Goal: Task Accomplishment & Management: Use online tool/utility

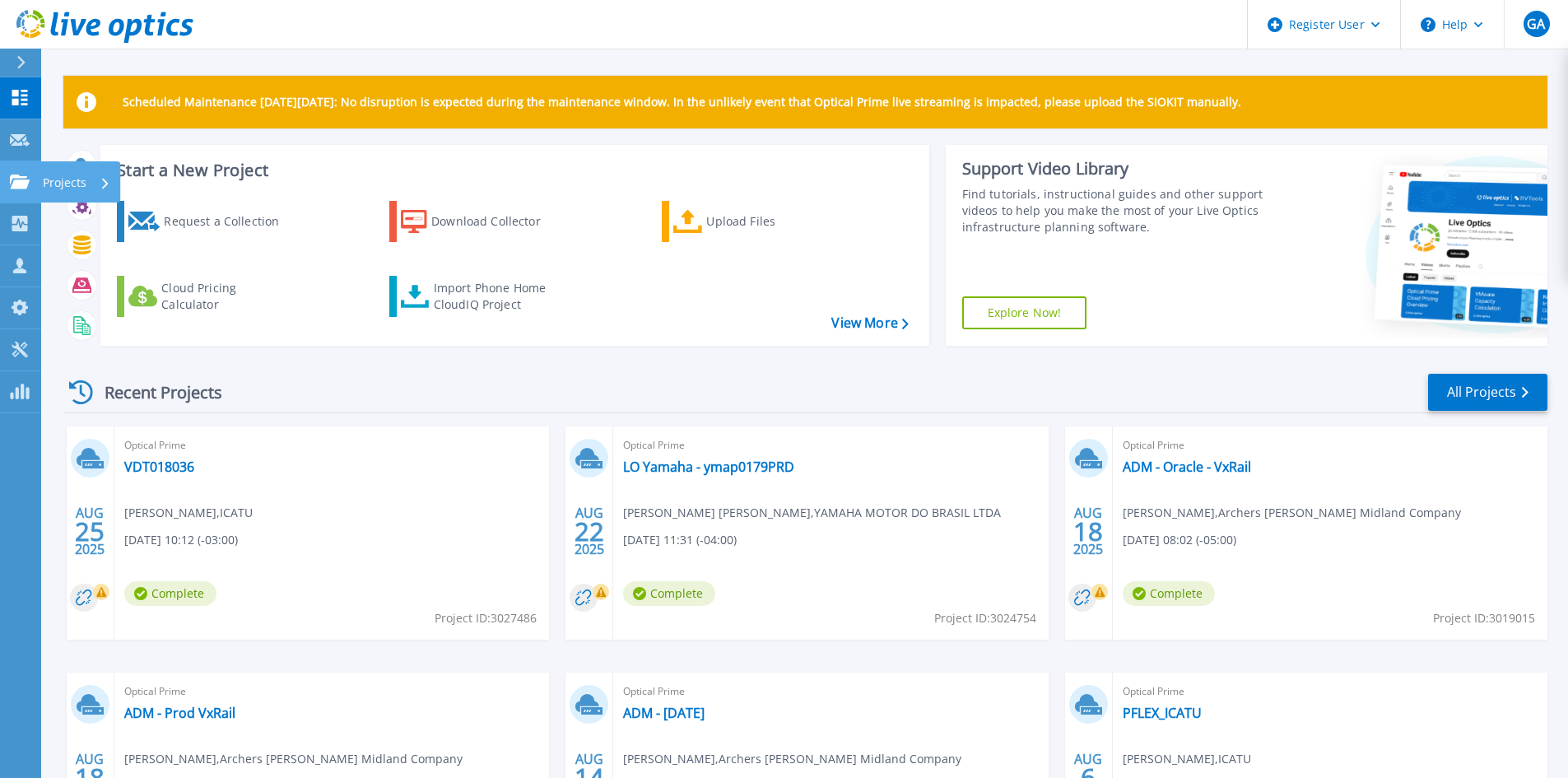
click at [14, 178] on icon at bounding box center [20, 181] width 20 height 14
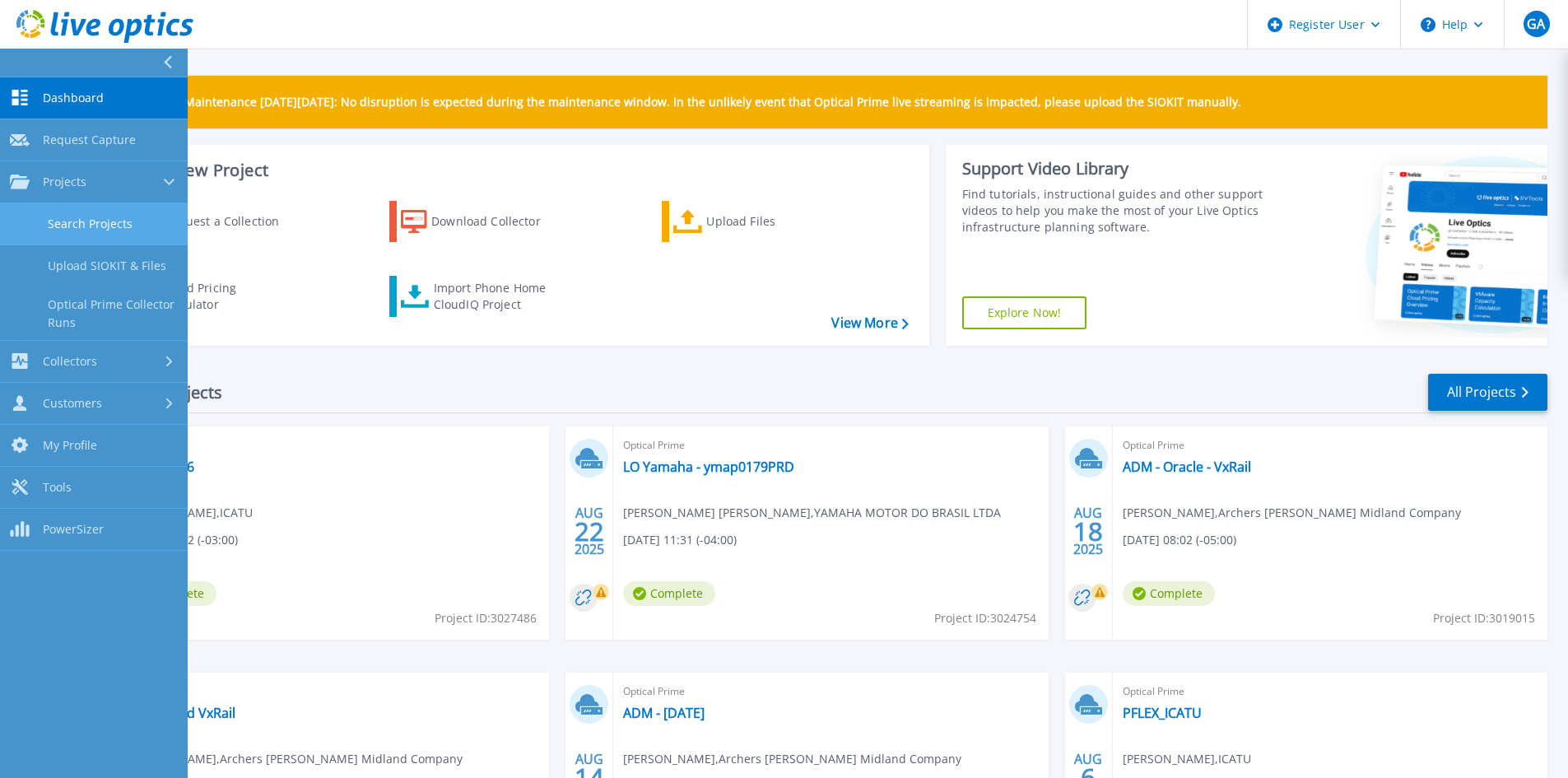
click at [39, 222] on link "Search Projects" at bounding box center [94, 224] width 188 height 42
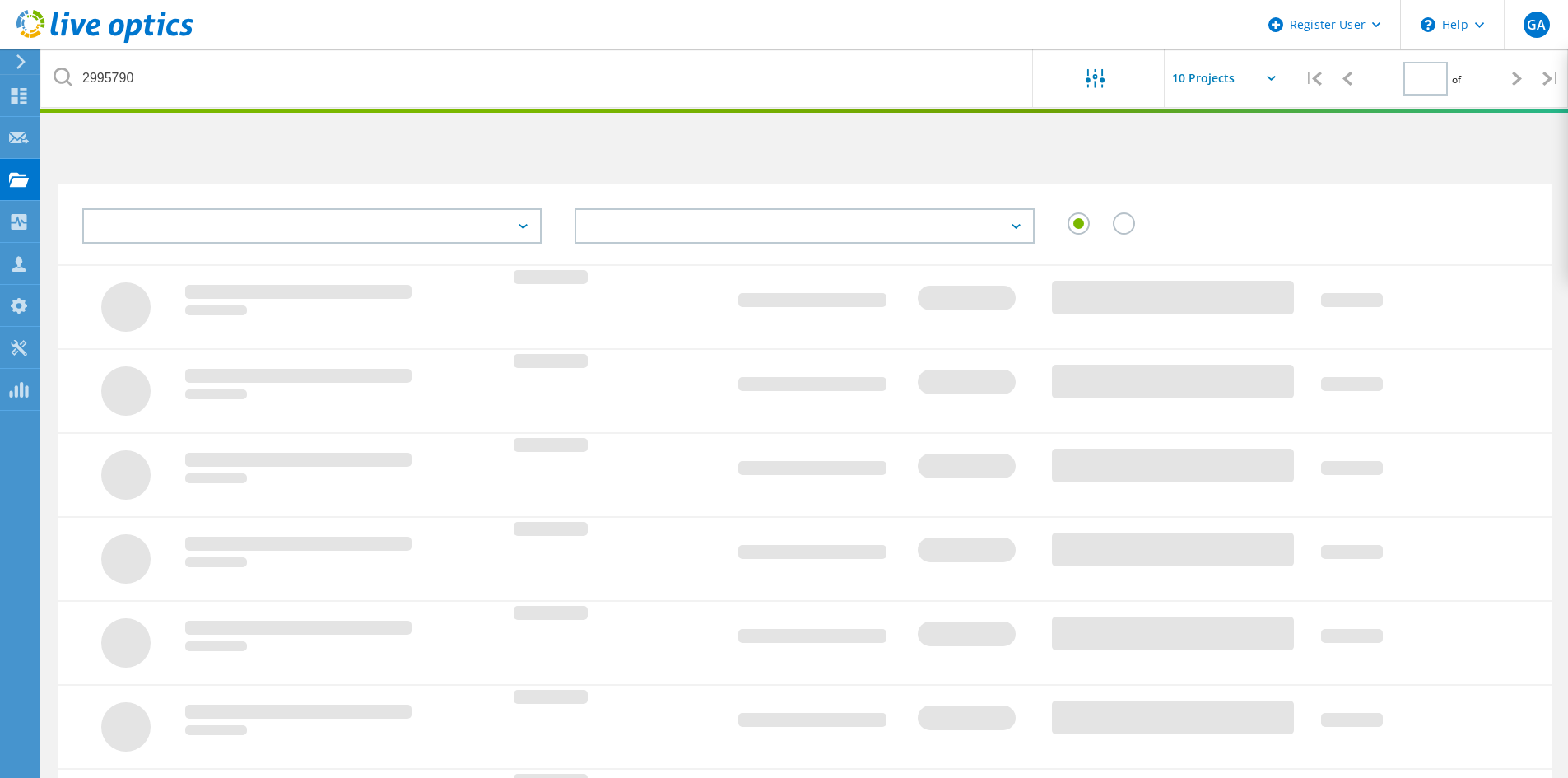
type input "1"
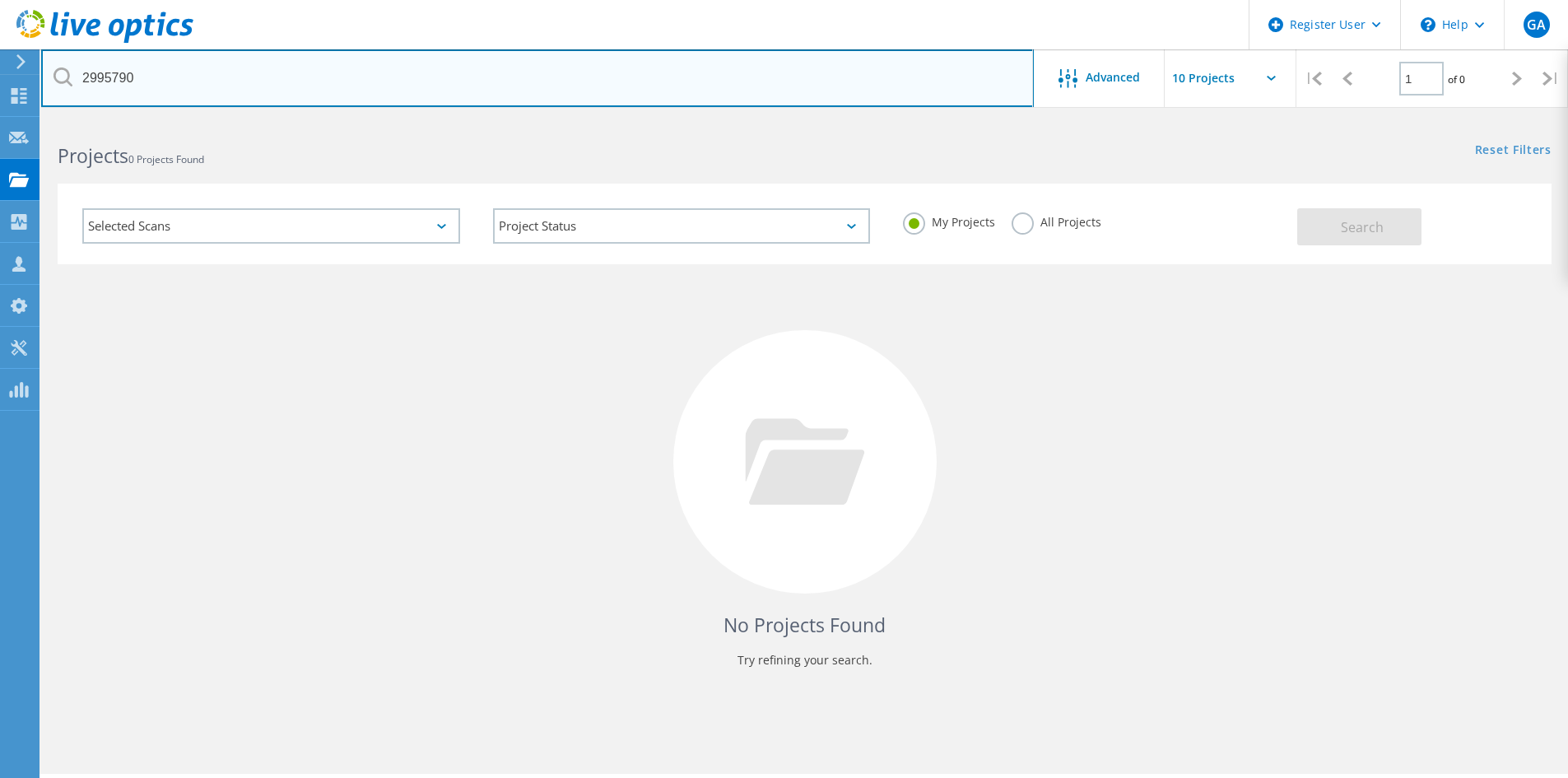
click at [202, 72] on input "2995790" at bounding box center [538, 78] width 993 height 57
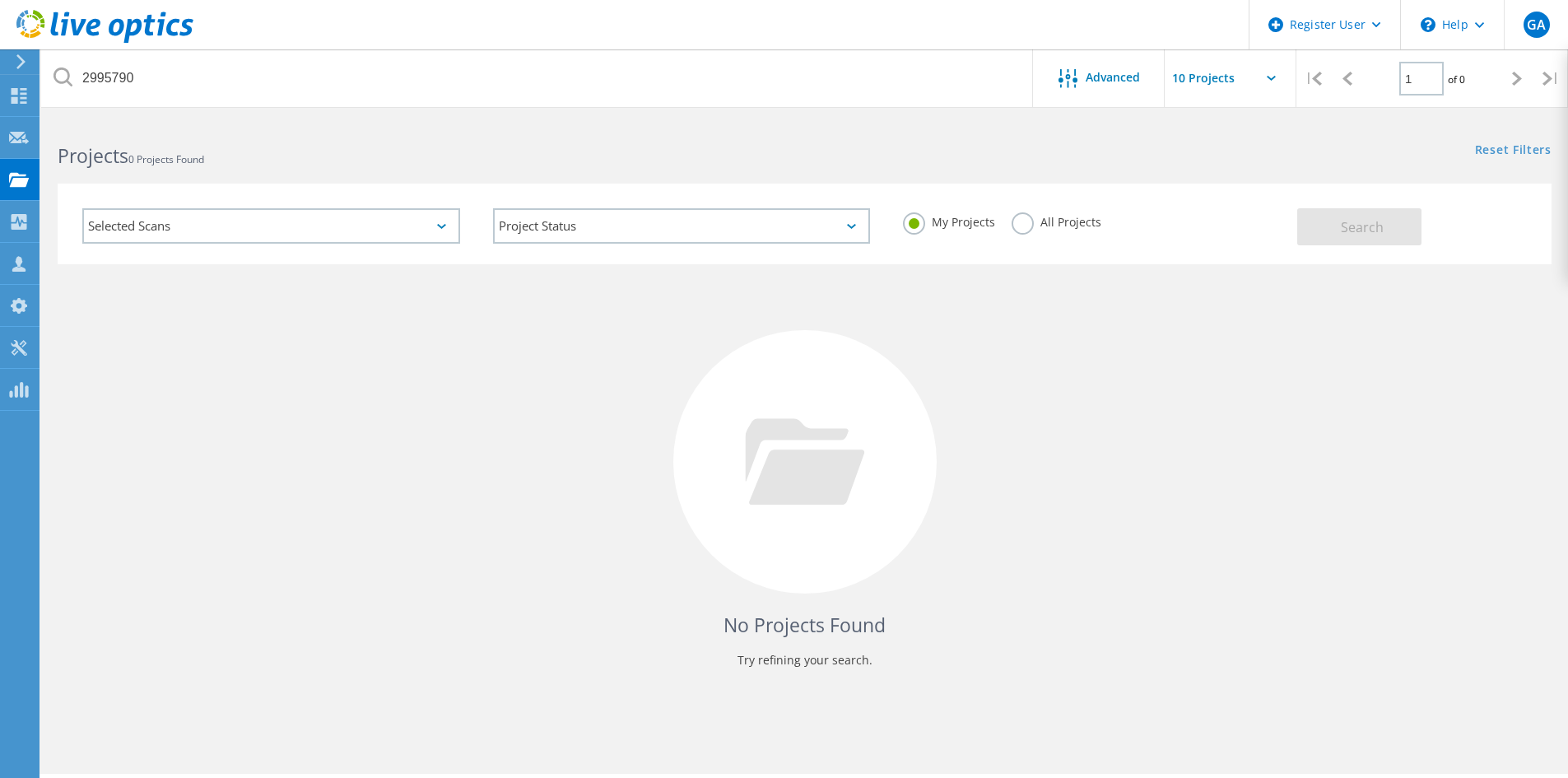
click at [1019, 224] on label "All Projects" at bounding box center [1056, 220] width 89 height 16
click at [0, 0] on input "All Projects" at bounding box center [0, 0] width 0 height 0
click at [1365, 226] on span "Search" at bounding box center [1363, 226] width 43 height 18
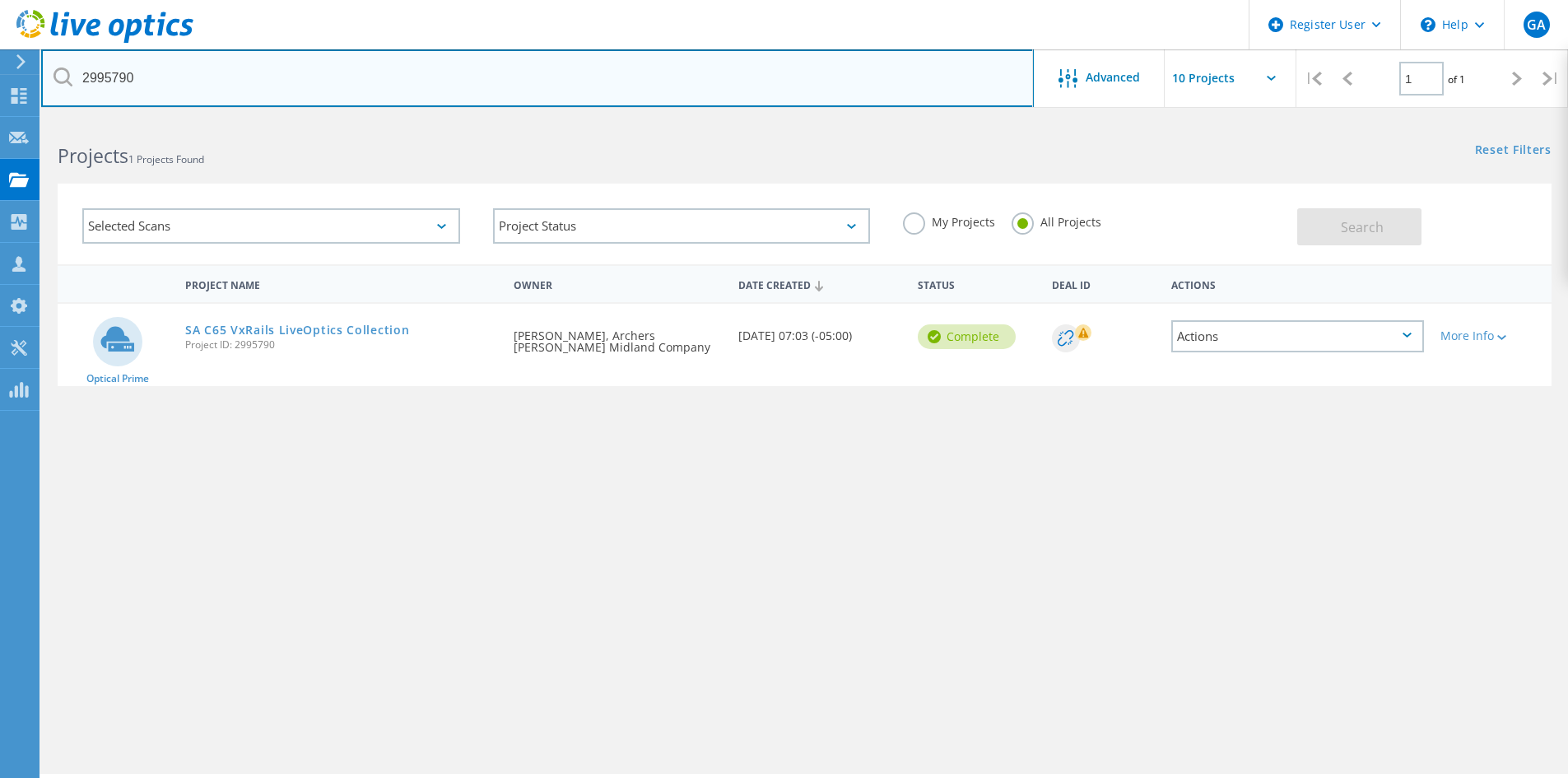
click at [110, 78] on input "2995790" at bounding box center [538, 78] width 993 height 57
paste input "3019015"
type input "3019015"
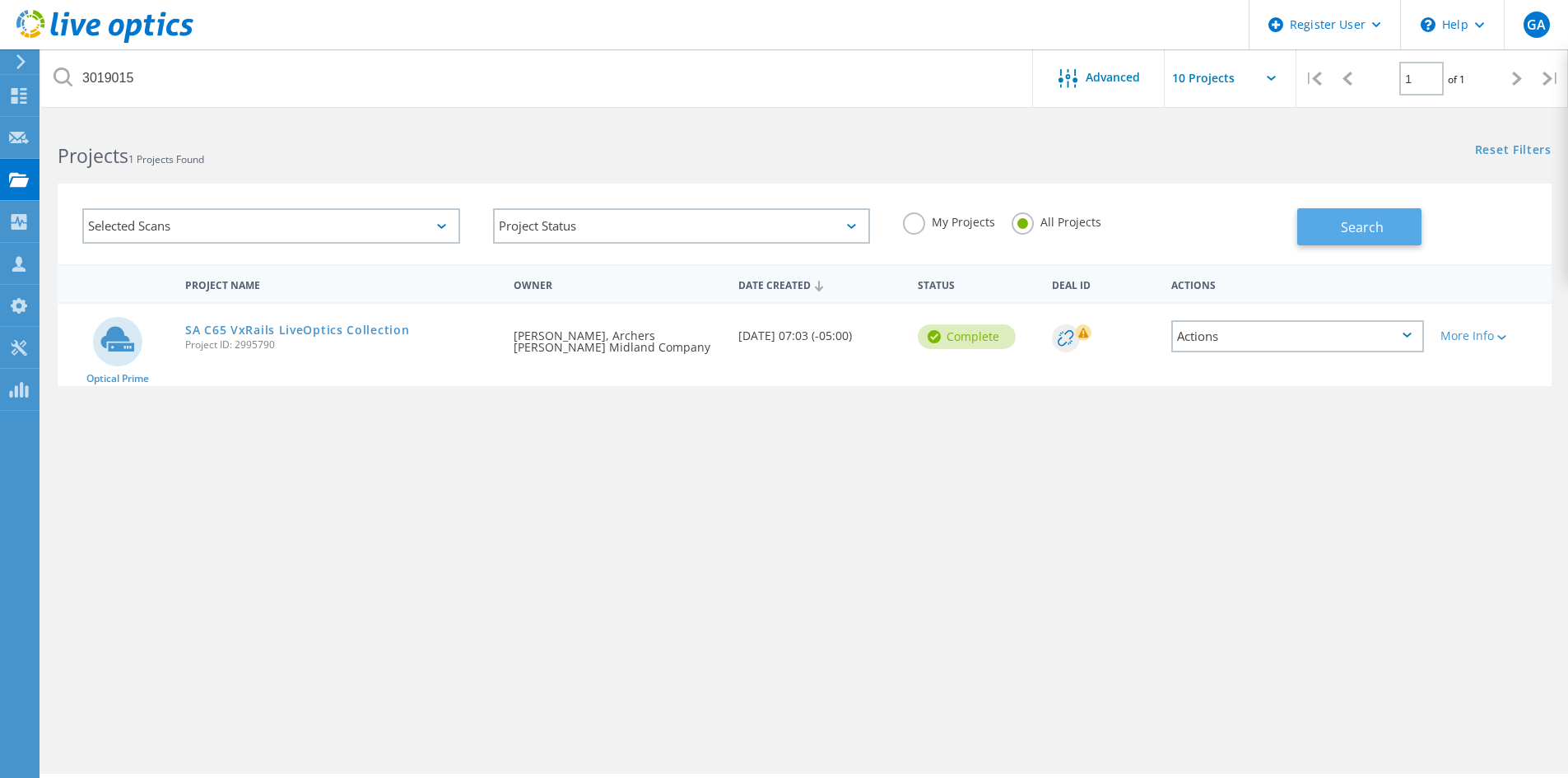
click at [1338, 232] on button "Search" at bounding box center [1359, 226] width 124 height 37
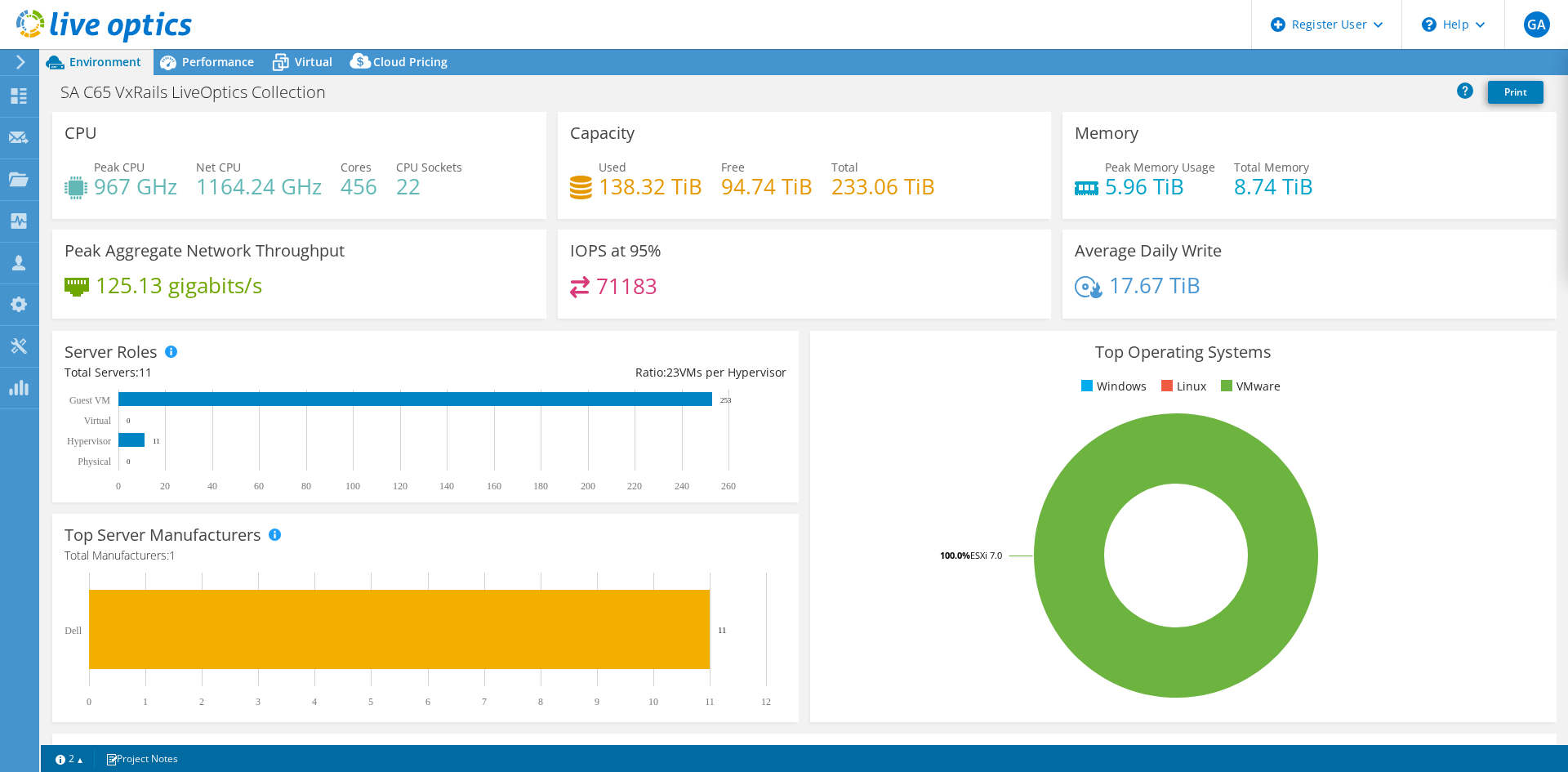
select select "USD"
click at [306, 67] on span "Virtual" at bounding box center [313, 62] width 37 height 16
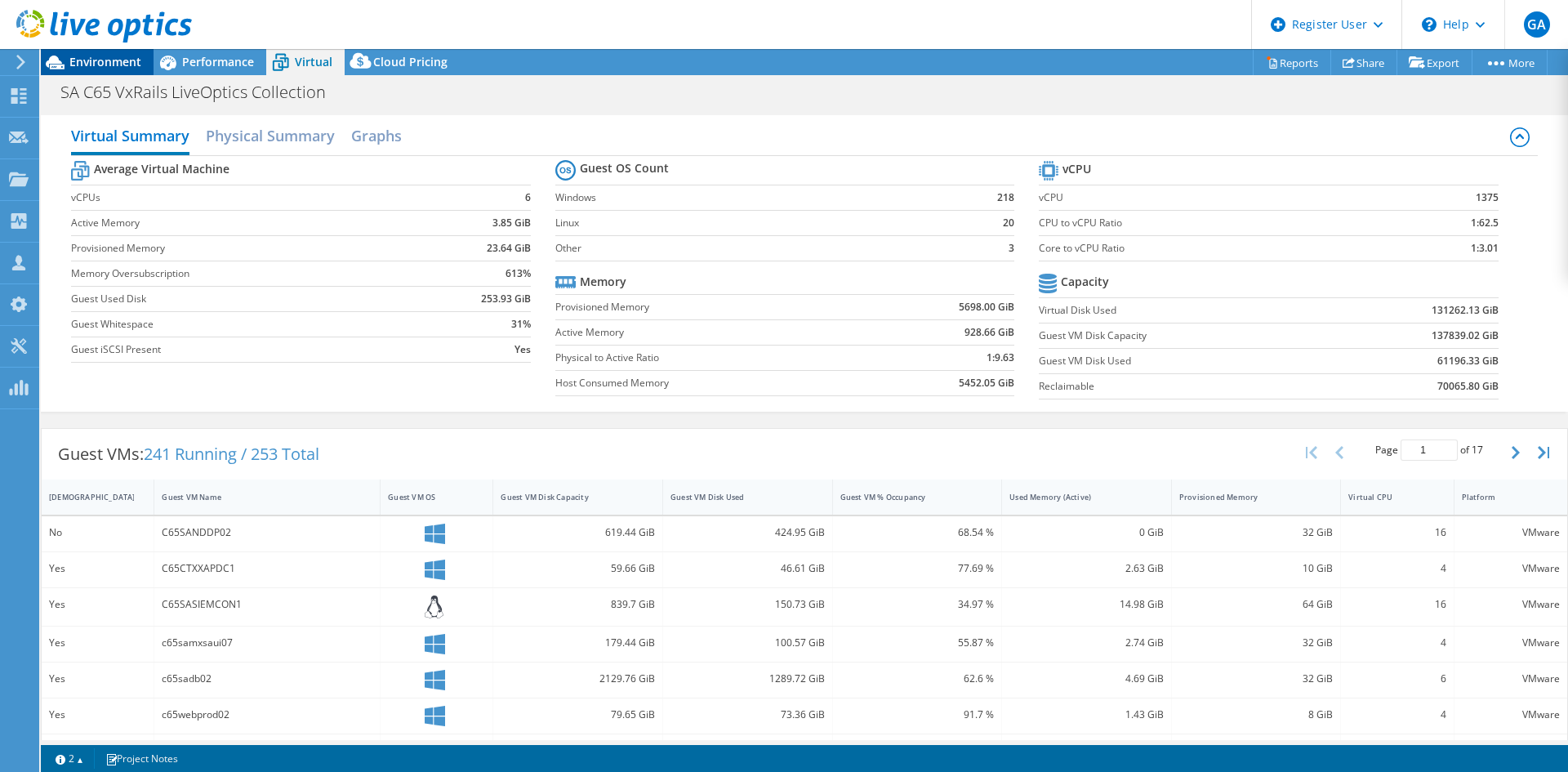
click at [108, 61] on span "Environment" at bounding box center [104, 62] width 72 height 16
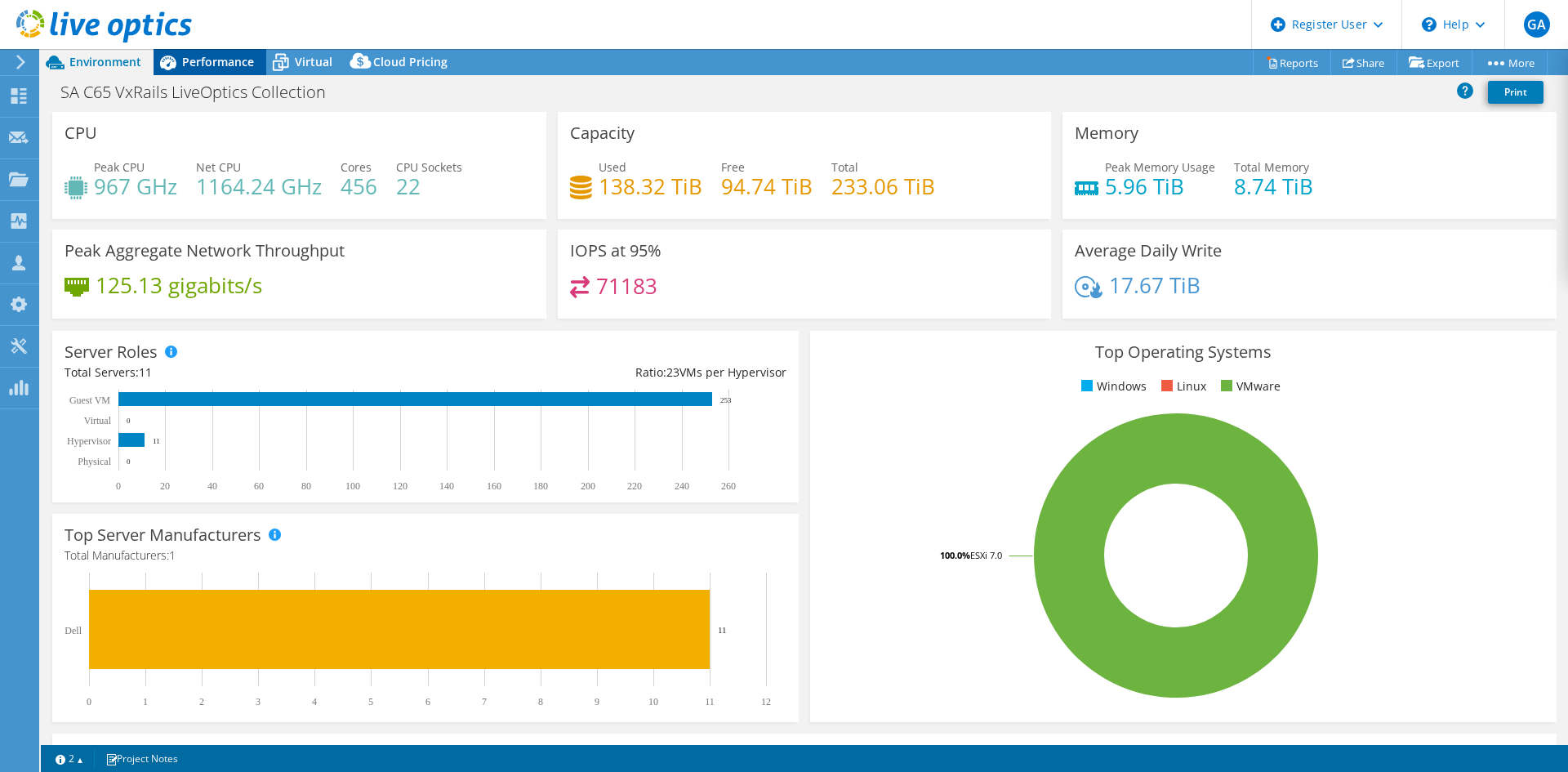
click at [200, 61] on span "Performance" at bounding box center [217, 62] width 72 height 16
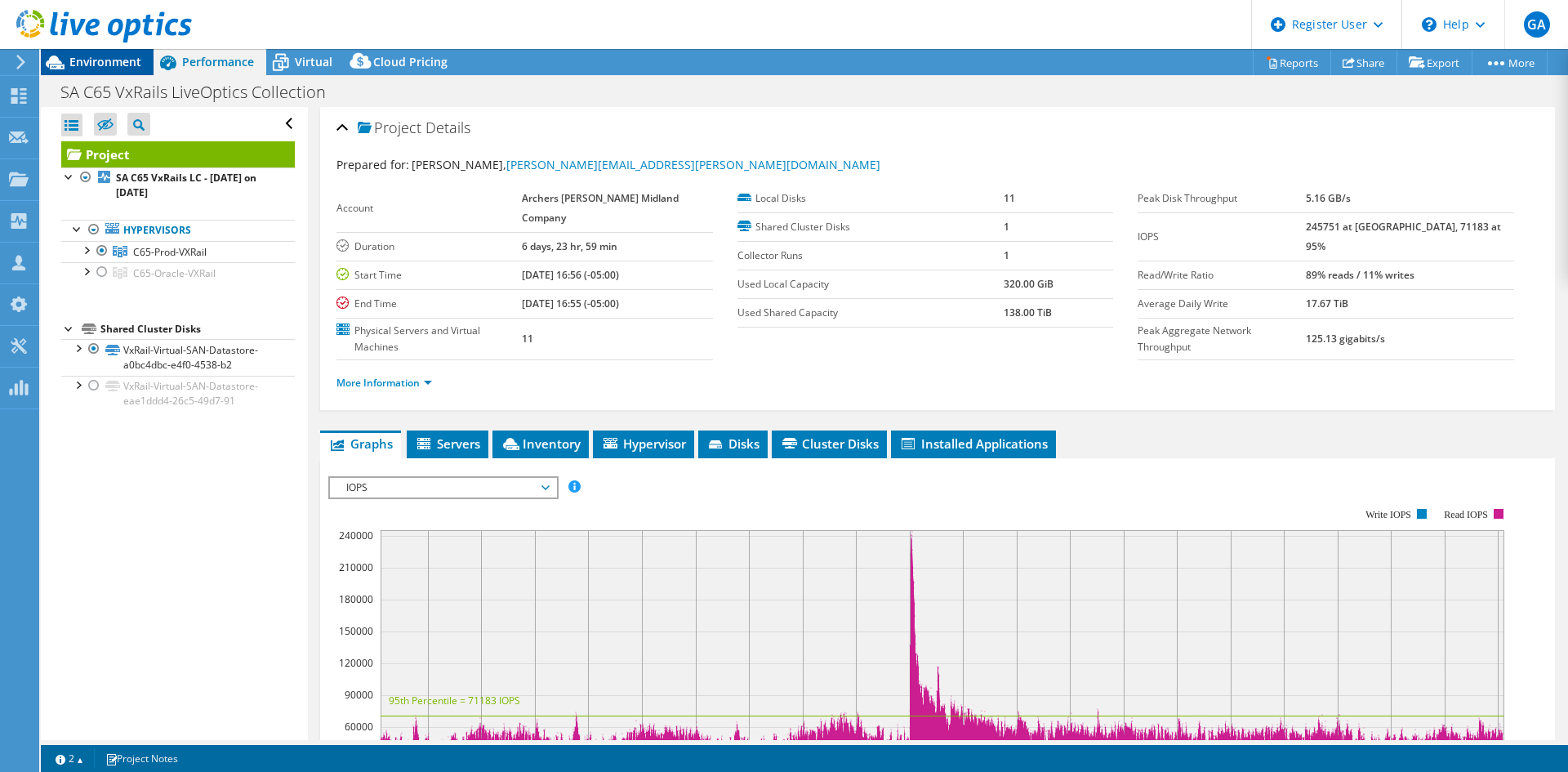
click at [112, 59] on span "Environment" at bounding box center [104, 62] width 72 height 16
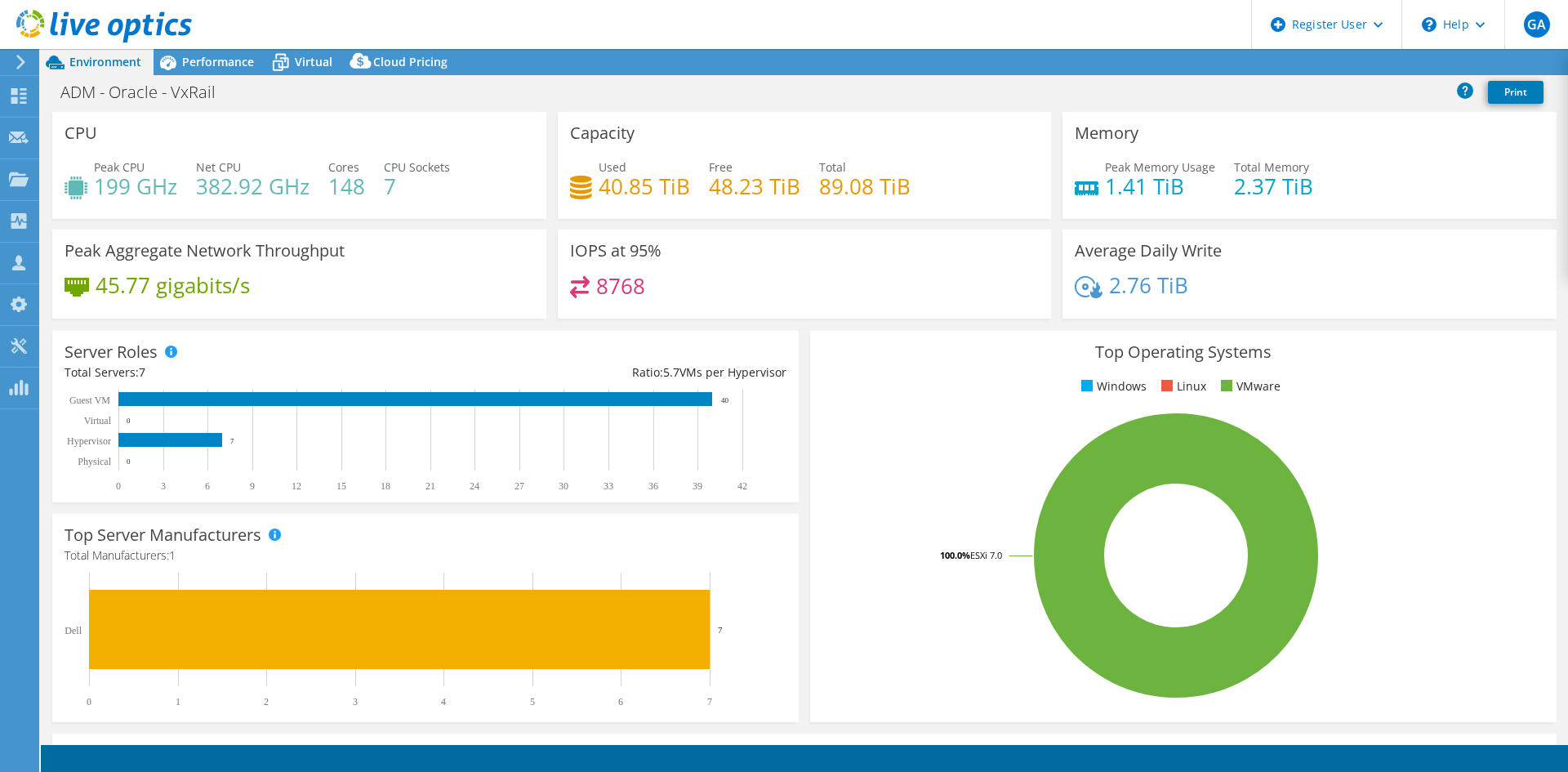
select select "USD"
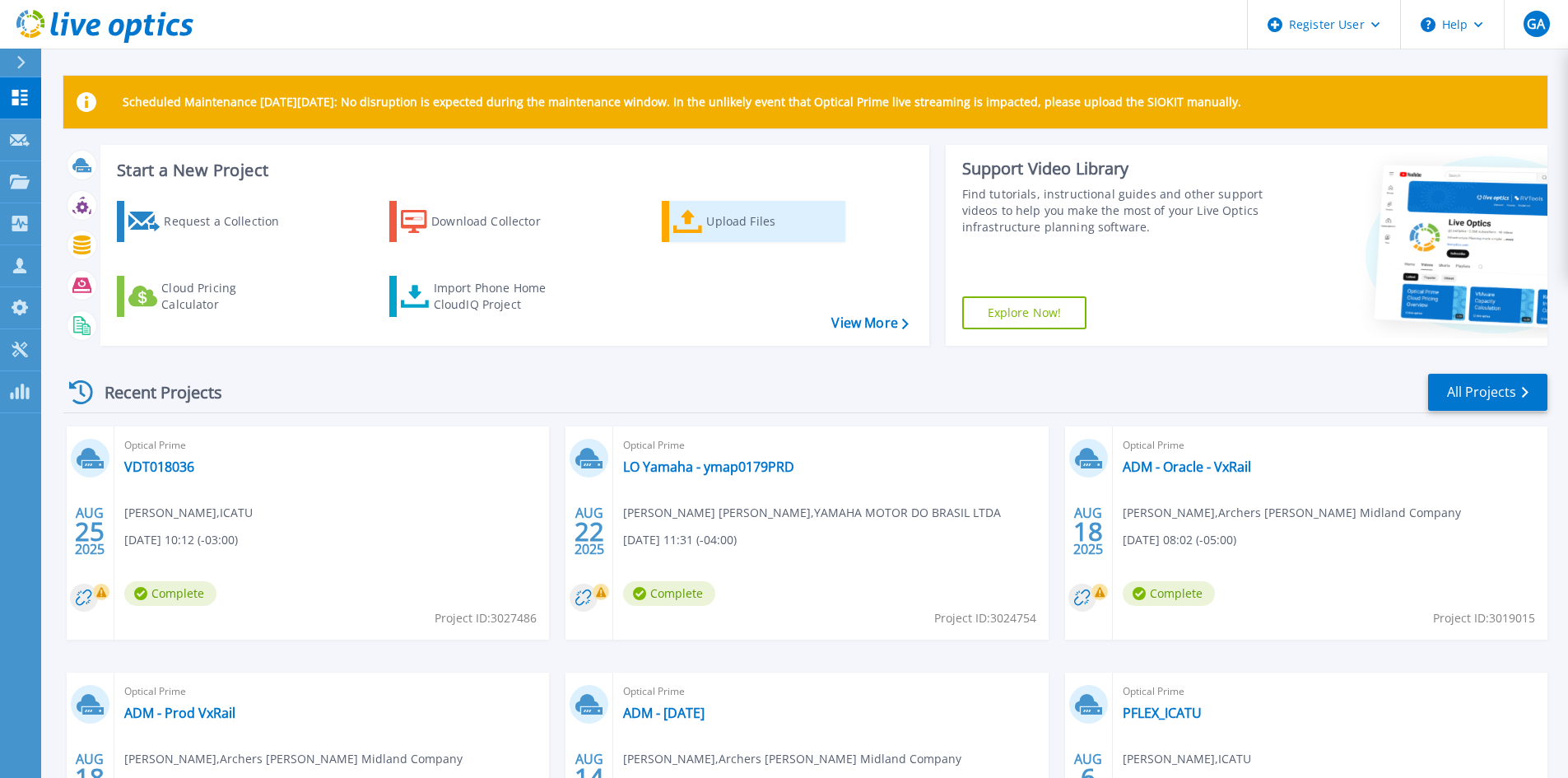
click at [744, 227] on div "Upload Files" at bounding box center [772, 221] width 132 height 33
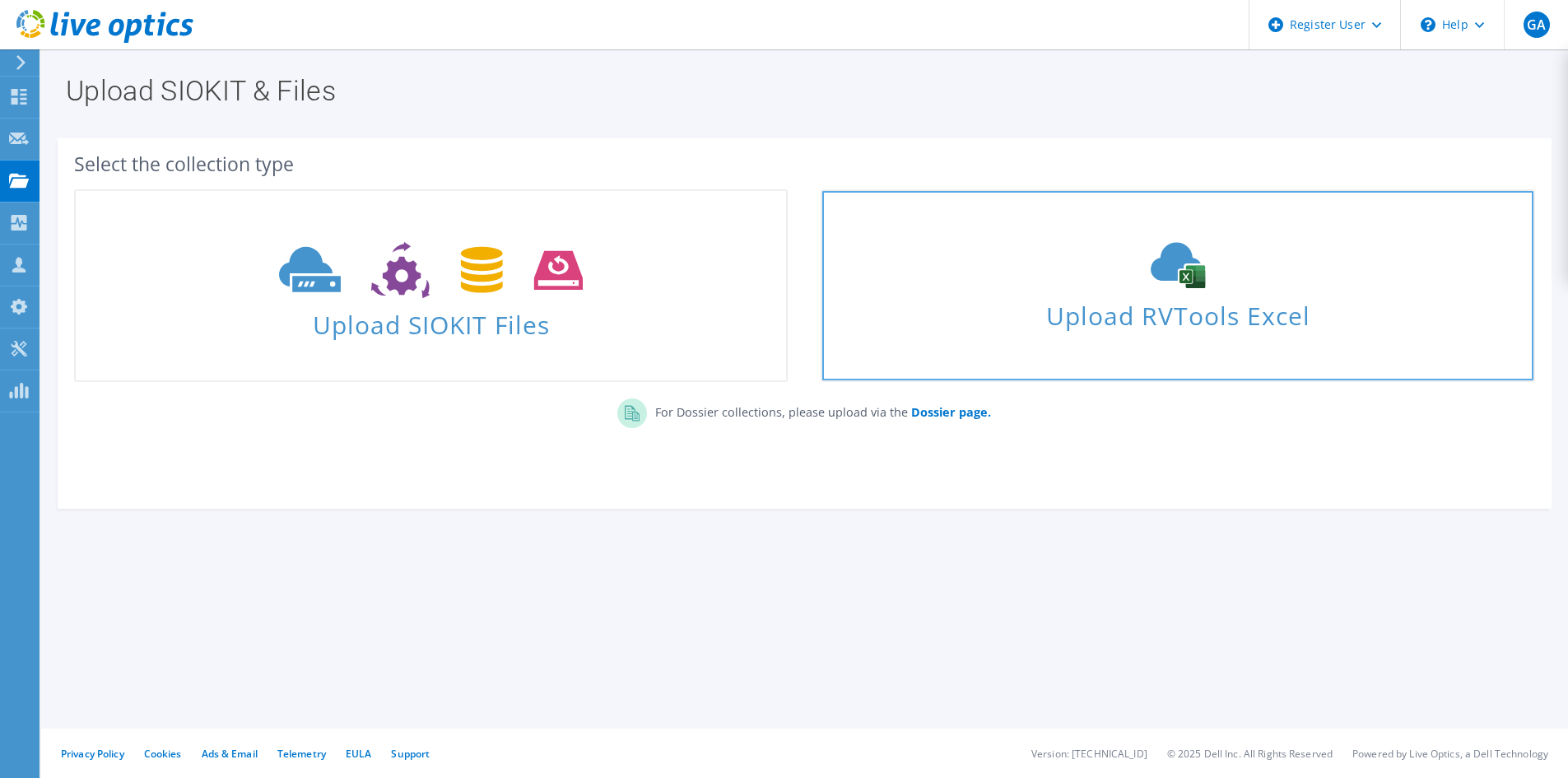
click at [1086, 326] on span "Upload RVTools Excel" at bounding box center [1178, 312] width 711 height 36
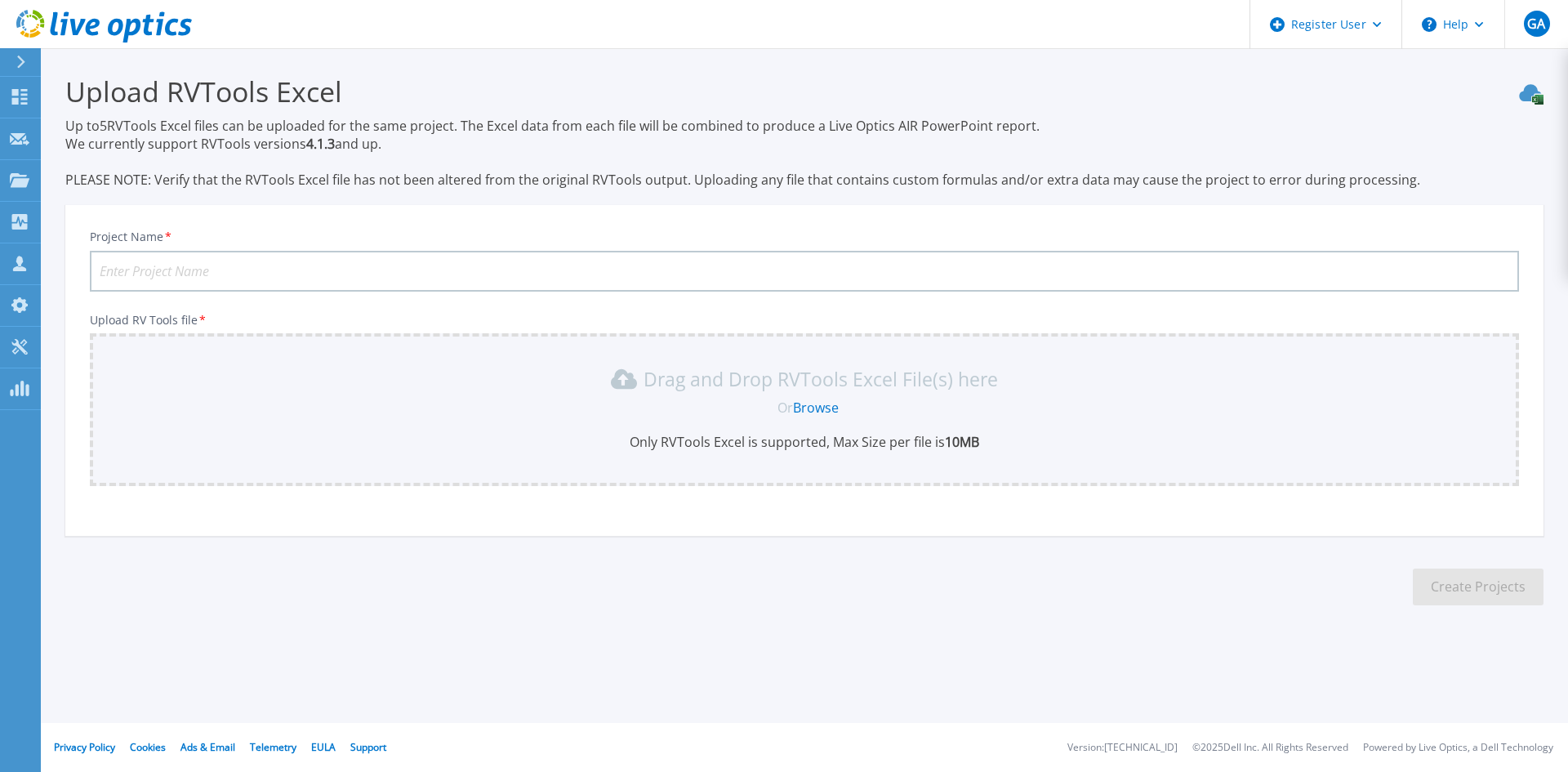
click at [337, 267] on input "Project Name *" at bounding box center [804, 271] width 1429 height 41
type input "VSA - RVTools"
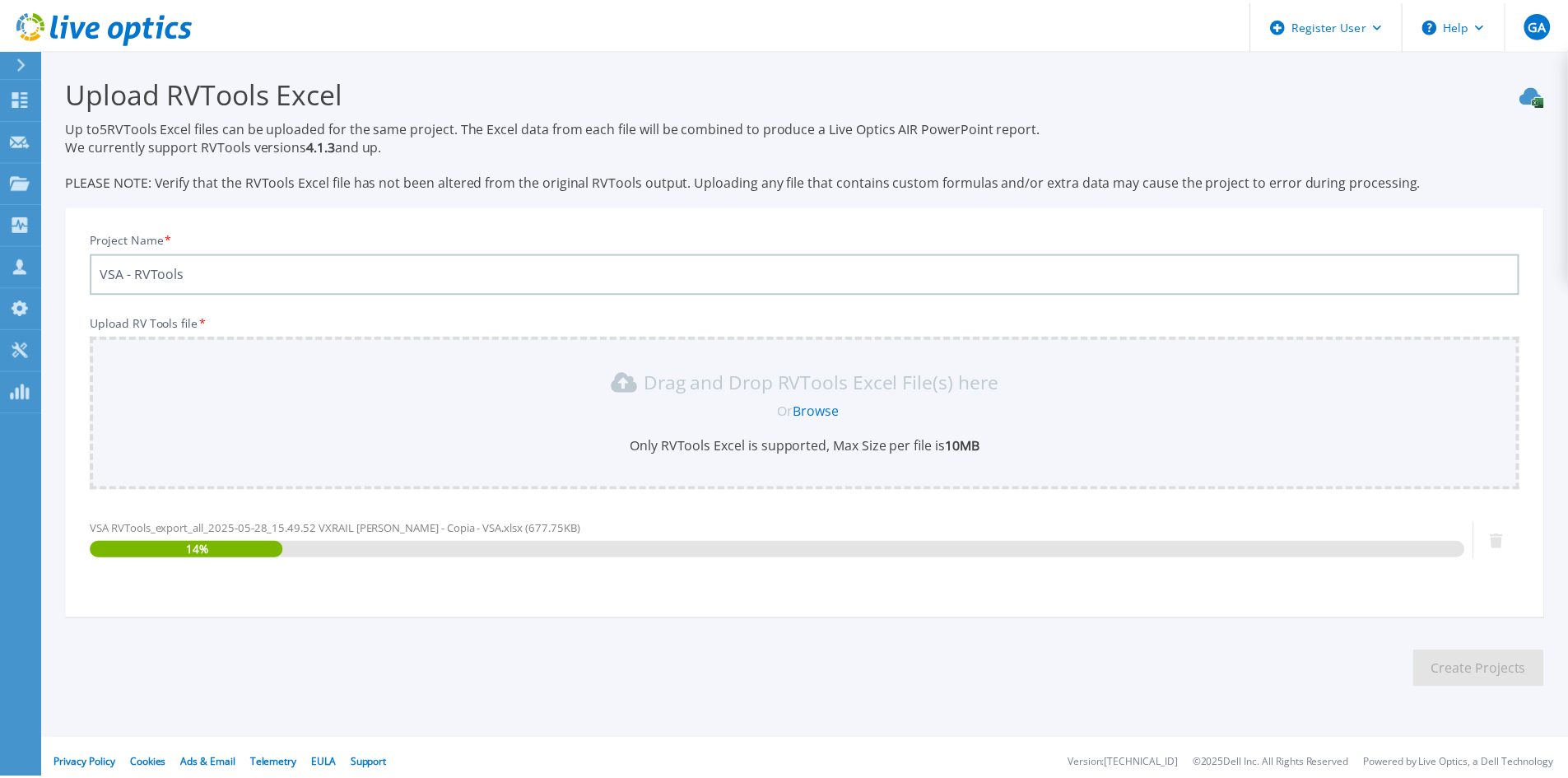
scroll to position [10, 0]
